Goal: Navigation & Orientation: Understand site structure

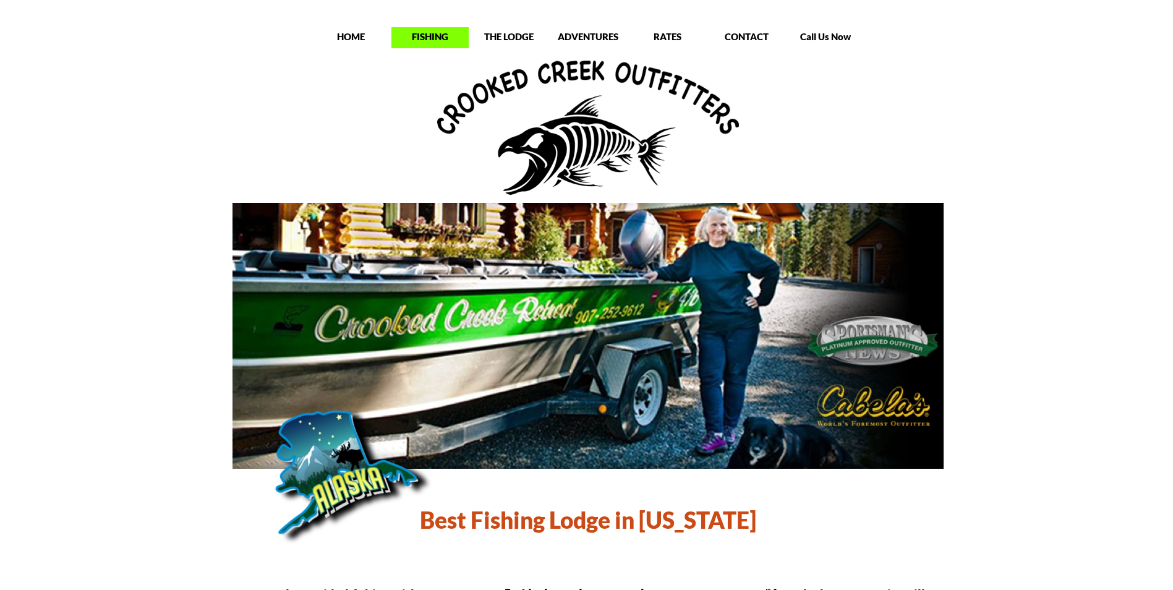
click at [431, 37] on p "FISHING" at bounding box center [429, 36] width 77 height 12
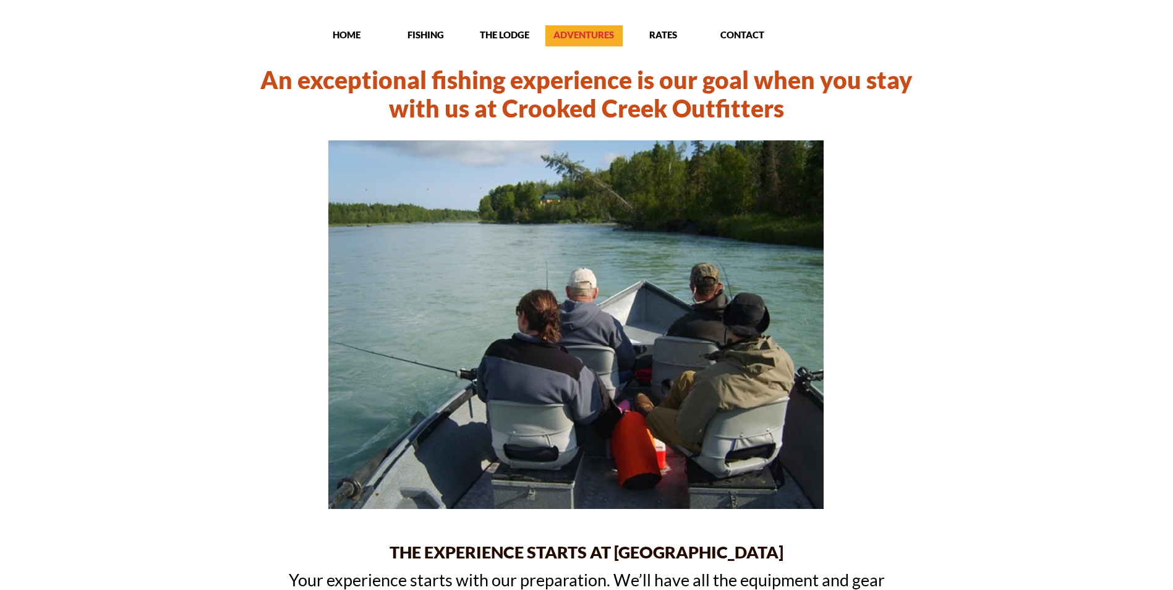
click at [574, 37] on p "ADVENTURES" at bounding box center [583, 34] width 77 height 12
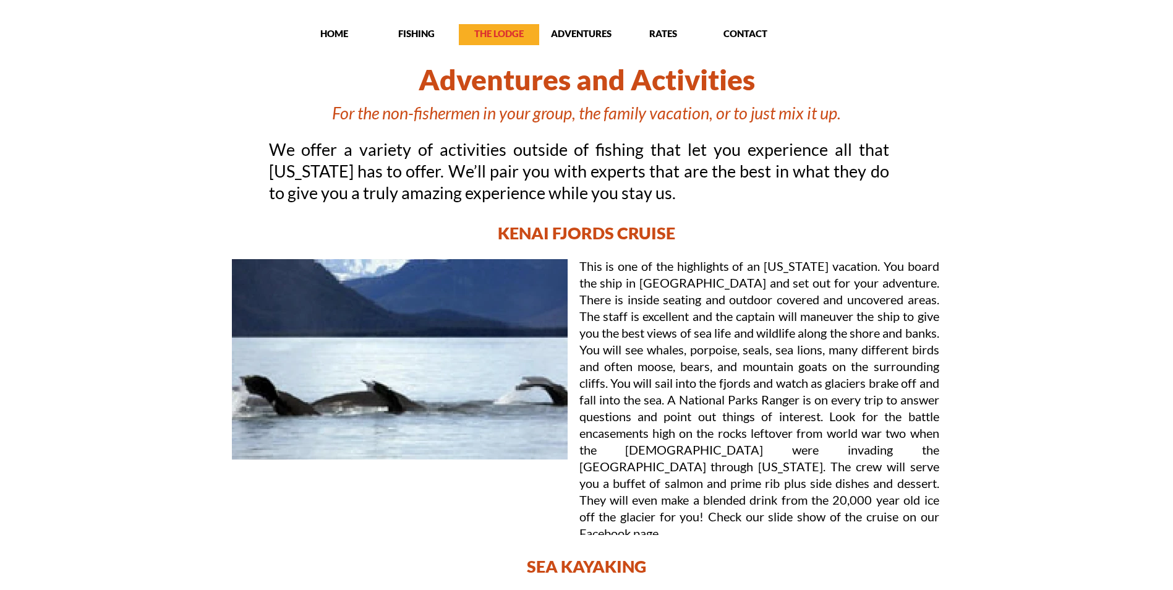
click at [483, 33] on p "THE LODGE" at bounding box center [499, 33] width 80 height 12
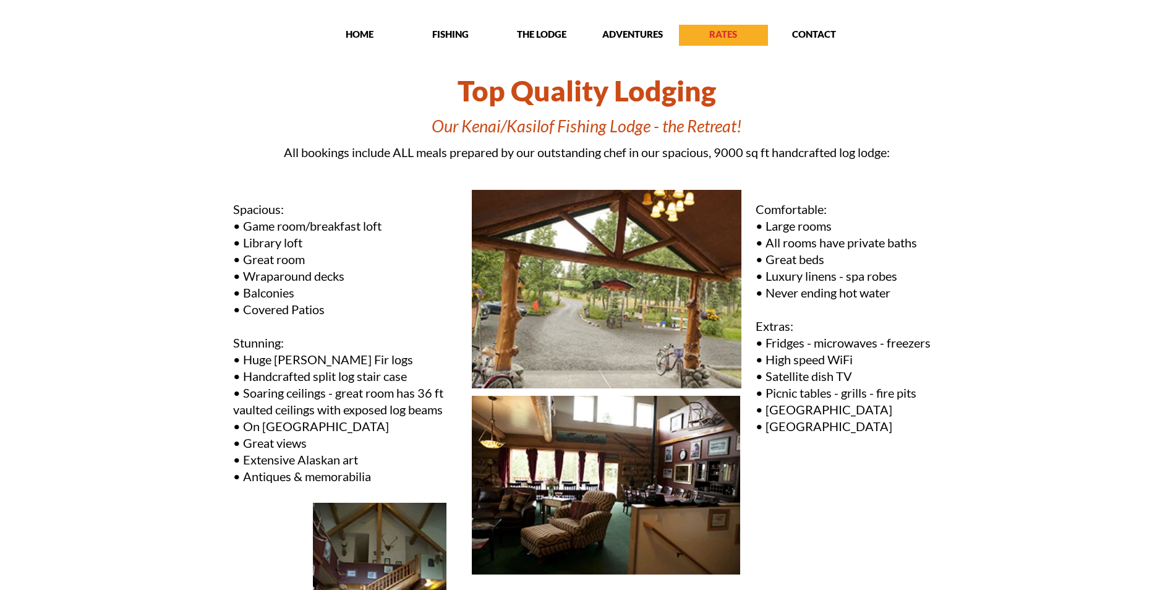
click at [729, 33] on p "RATES" at bounding box center [723, 34] width 89 height 12
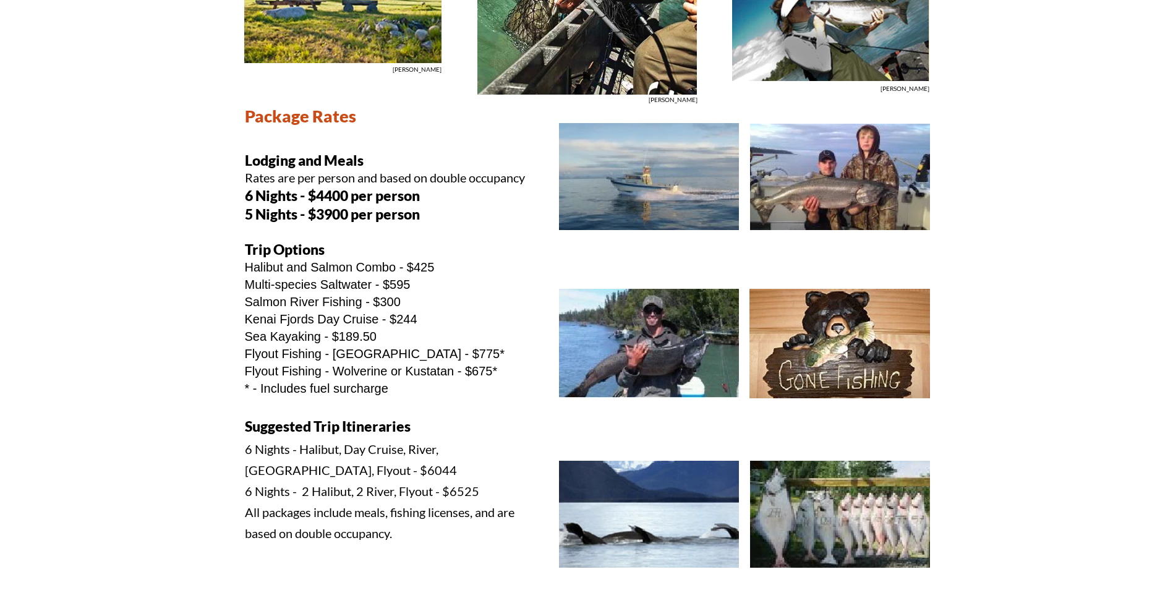
scroll to position [371, 0]
